Goal: Task Accomplishment & Management: Use online tool/utility

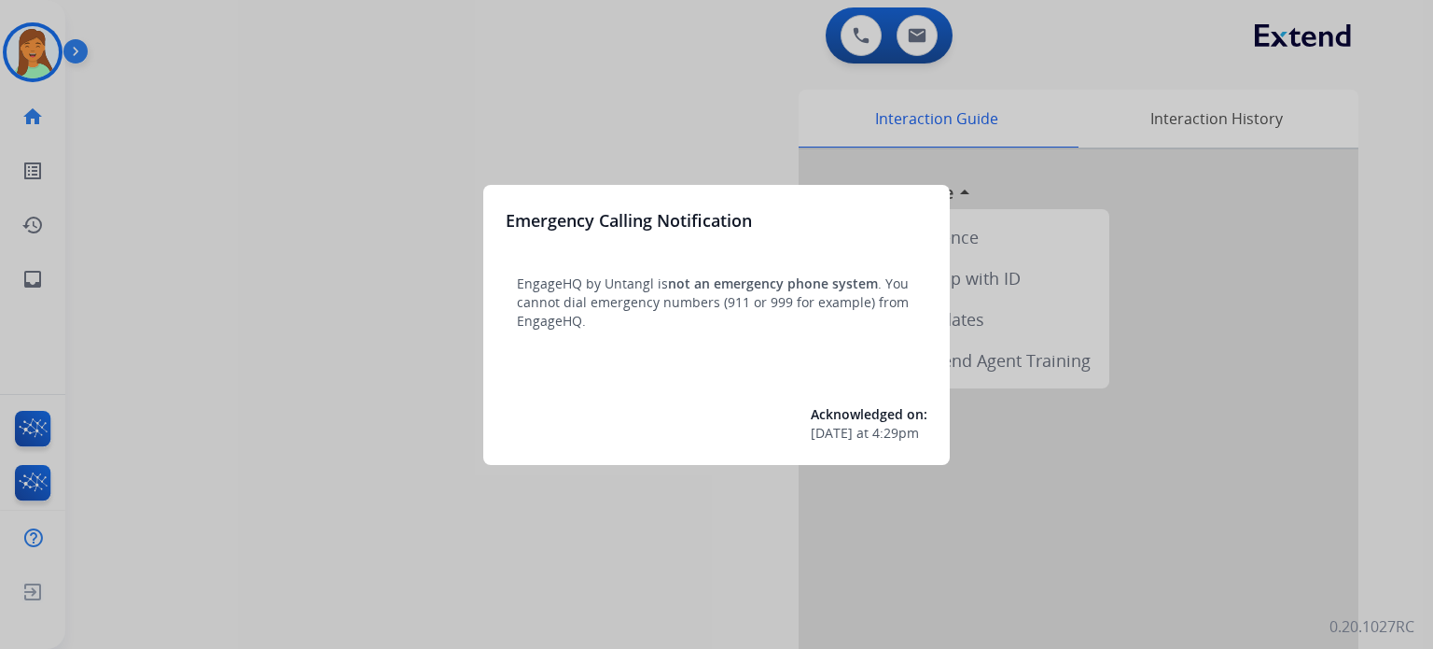
click at [357, 367] on div at bounding box center [716, 324] width 1433 height 649
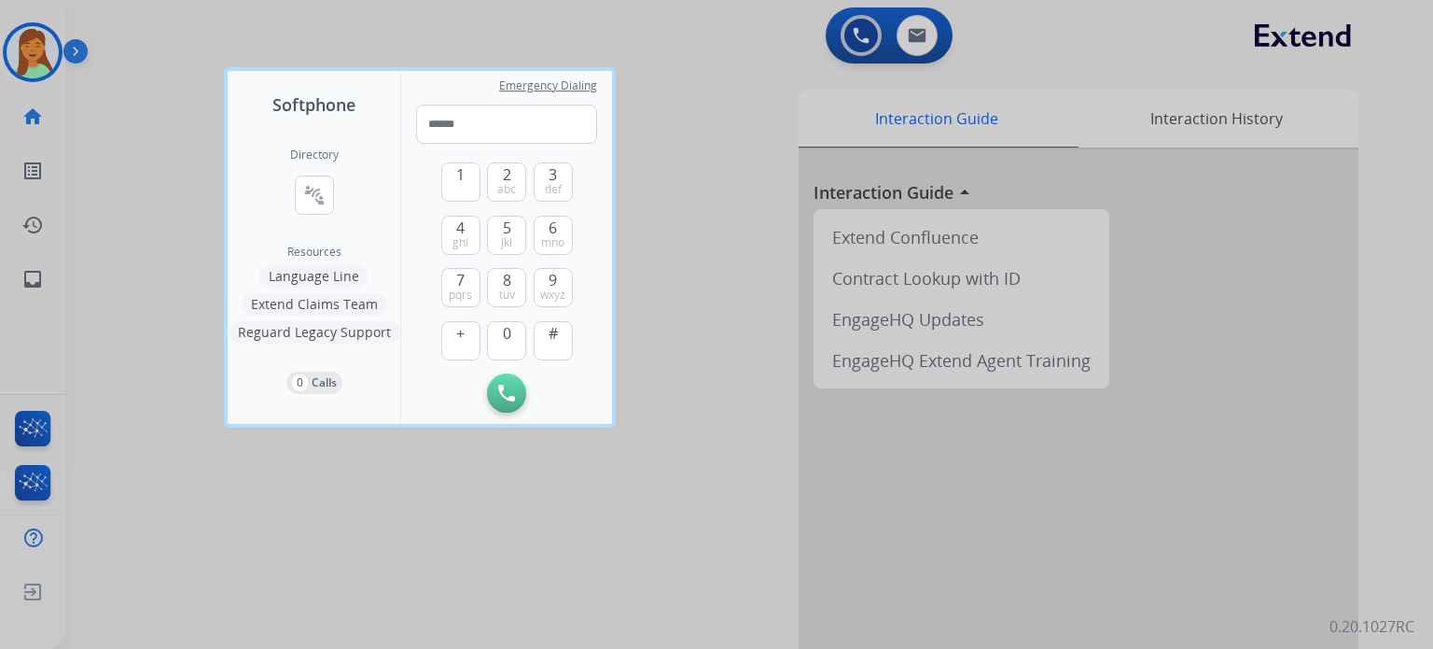
click at [258, 491] on div at bounding box center [716, 324] width 1433 height 649
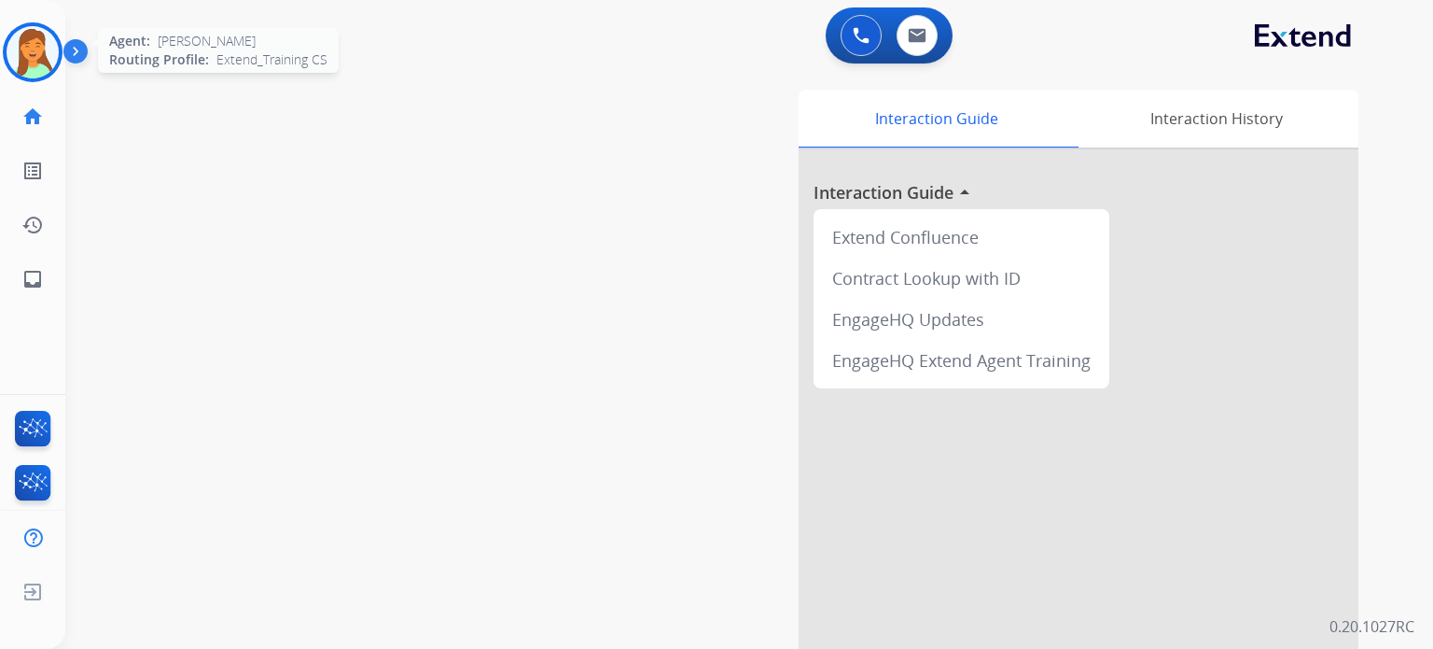
click at [6, 29] on div "Agent: [PERSON_NAME] Profile: Extend_Training CS" at bounding box center [33, 52] width 60 height 60
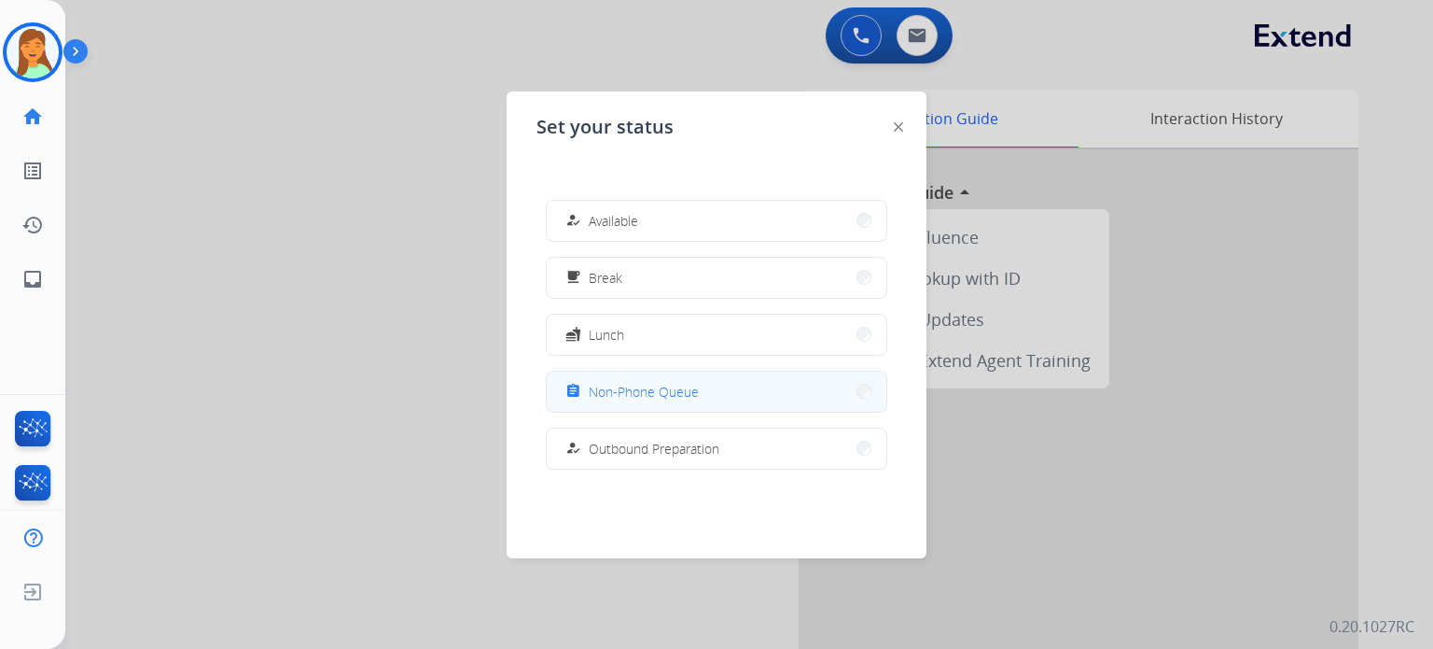
click at [714, 405] on button "assignment Non-Phone Queue" at bounding box center [717, 391] width 340 height 40
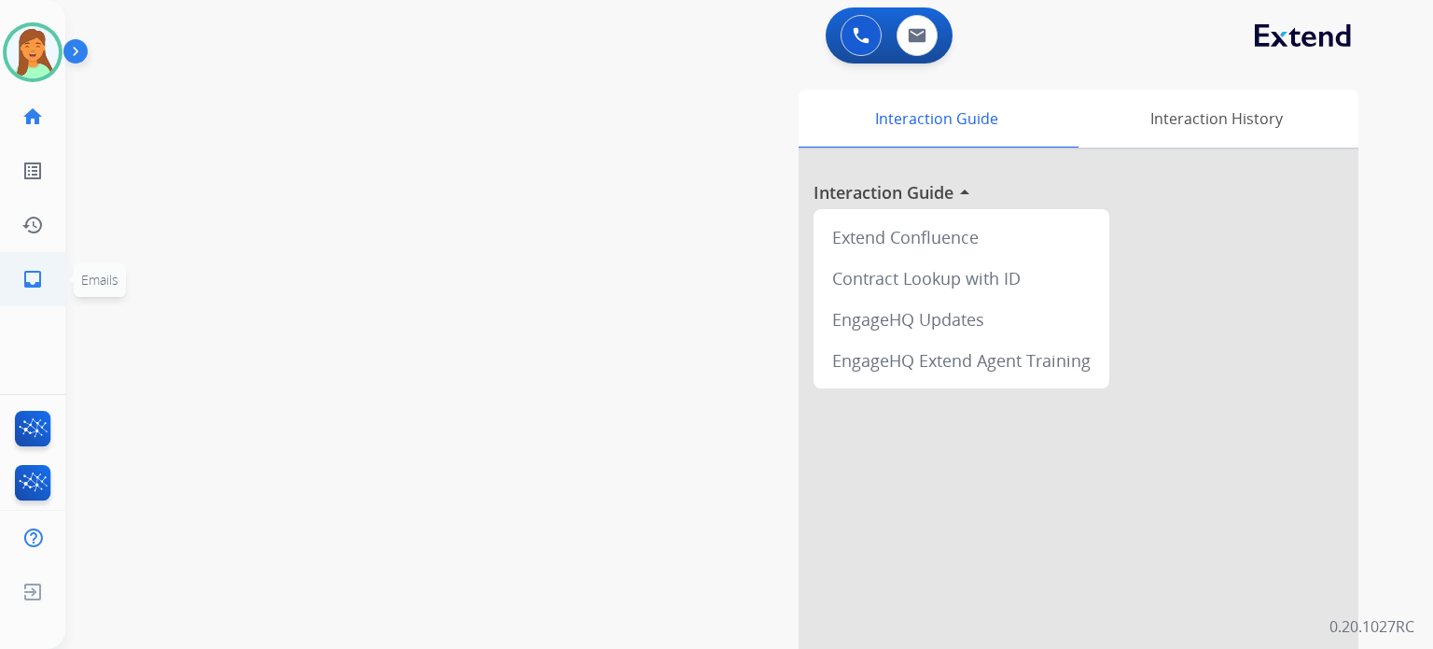
click at [19, 282] on link "inbox Emails" at bounding box center [33, 279] width 52 height 52
